Goal: Task Accomplishment & Management: Use online tool/utility

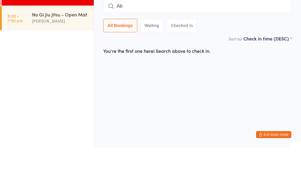
type input "Abb"
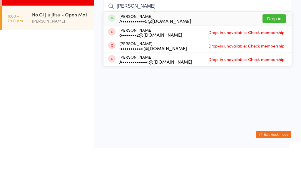
type input "[PERSON_NAME]"
click at [275, 62] on button "Drop in" at bounding box center [273, 66] width 23 height 9
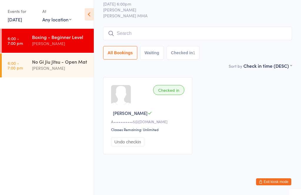
click at [138, 40] on input "search" at bounding box center [197, 34] width 189 height 14
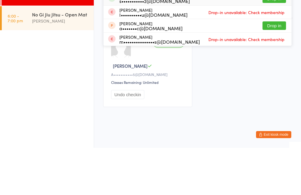
type input "Arsha"
click at [272, 42] on button "Drop in" at bounding box center [273, 46] width 23 height 9
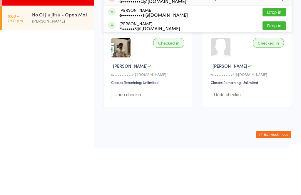
type input "ea"
click at [278, 69] on button "Drop in" at bounding box center [273, 73] width 23 height 9
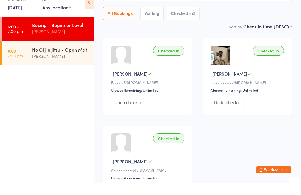
type input "[PERSON_NAME]"
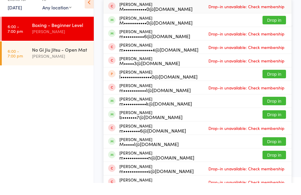
click at [274, 36] on button "Drop in" at bounding box center [273, 32] width 23 height 9
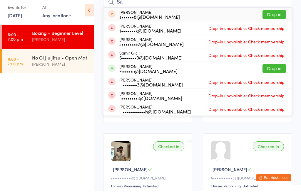
type input "S"
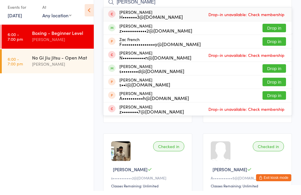
type input "[PERSON_NAME]"
click at [273, 36] on button "Drop in" at bounding box center [273, 32] width 23 height 9
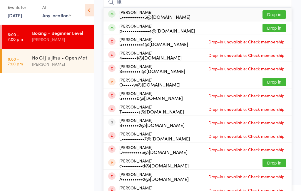
type input "litt"
click at [278, 23] on button "Drop in" at bounding box center [273, 18] width 23 height 9
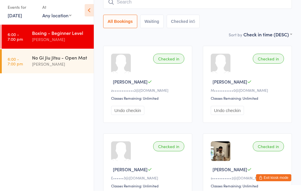
scroll to position [4, 0]
